Goal: Transaction & Acquisition: Purchase product/service

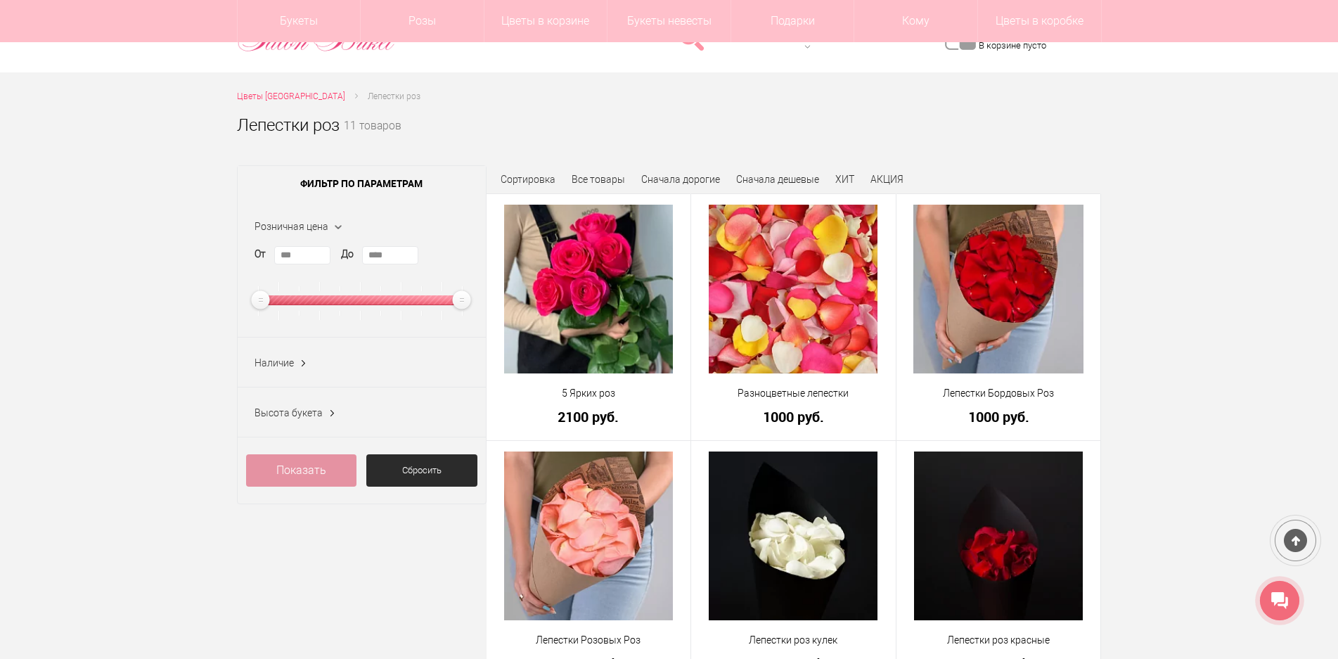
scroll to position [141, 0]
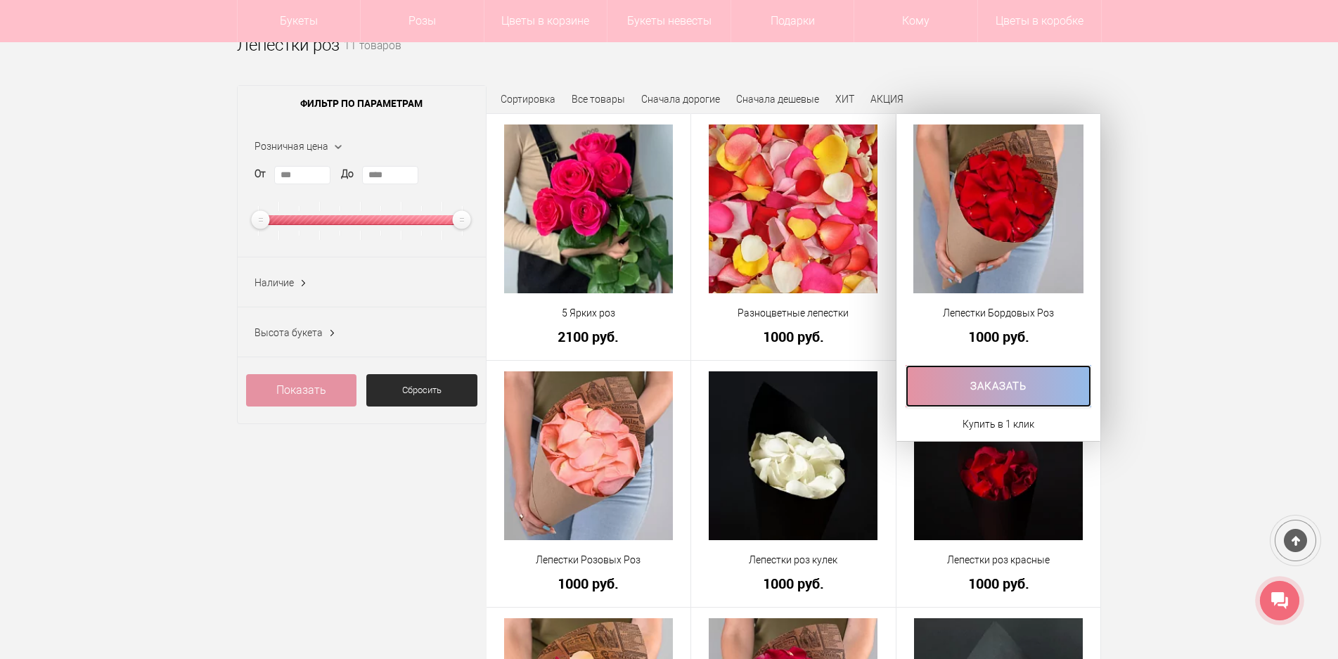
click at [993, 387] on link at bounding box center [999, 386] width 186 height 42
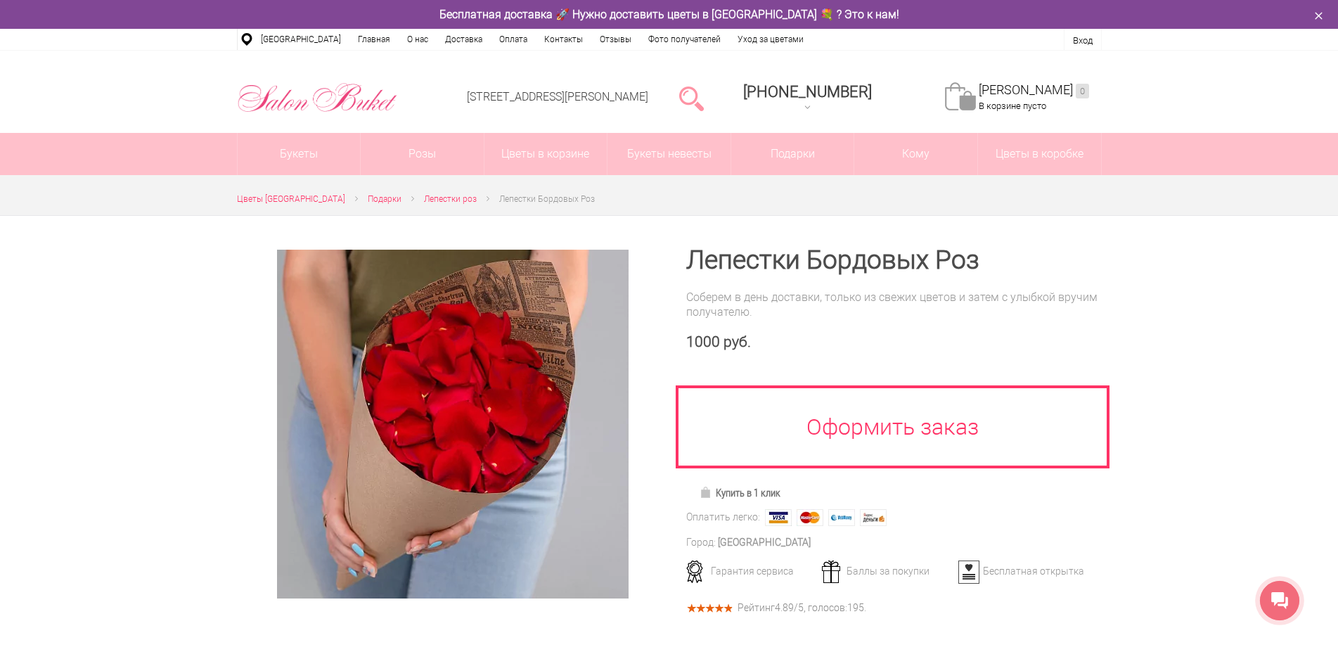
click at [799, 259] on h1 "Лепестки Бордовых Роз" at bounding box center [894, 260] width 416 height 25
click at [809, 259] on h1 "Лепестки Бордовых Роз" at bounding box center [894, 260] width 416 height 25
click at [807, 262] on h1 "Лепестки Бордовых Роз" at bounding box center [894, 260] width 416 height 25
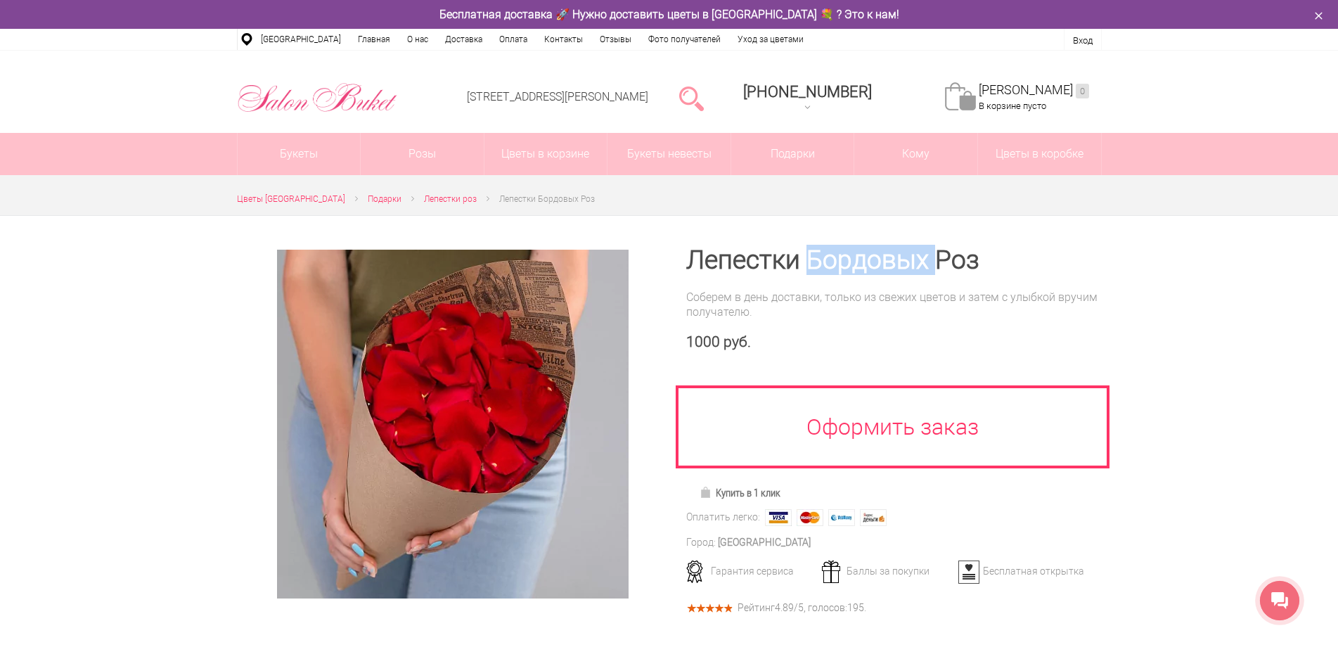
click at [807, 262] on h1 "Лепестки Бордовых Роз" at bounding box center [894, 260] width 416 height 25
click at [801, 262] on h1 "Лепестки Бордовых Роз" at bounding box center [894, 260] width 416 height 25
click at [799, 262] on h1 "Лепестки Бордовых Роз" at bounding box center [894, 260] width 416 height 25
